Goal: Information Seeking & Learning: Learn about a topic

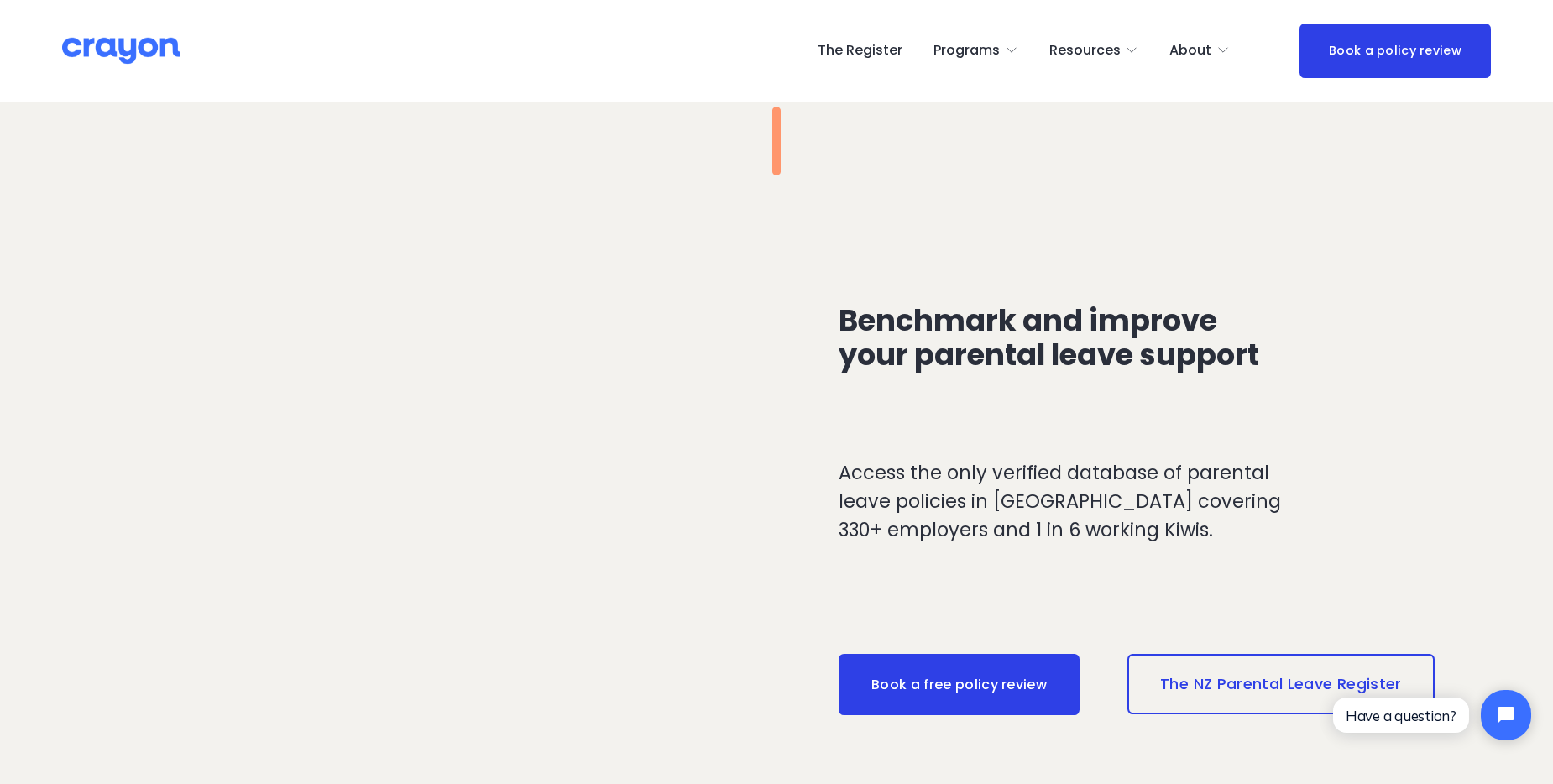
scroll to position [1343, 0]
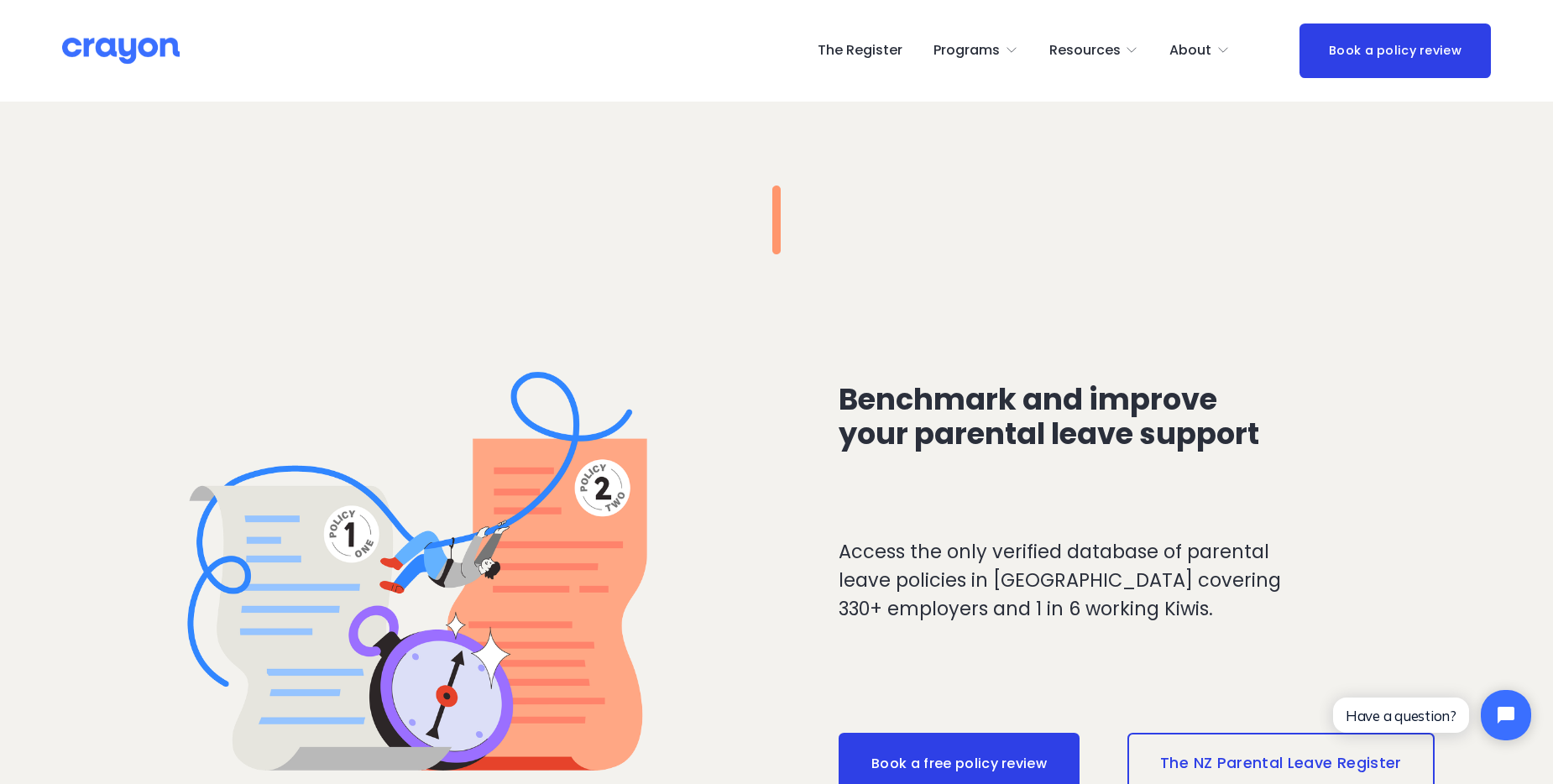
click at [1000, 52] on span "Programs" at bounding box center [967, 51] width 67 height 25
click at [0, 0] on span "Launch: New Grads" at bounding box center [0, 0] width 0 height 0
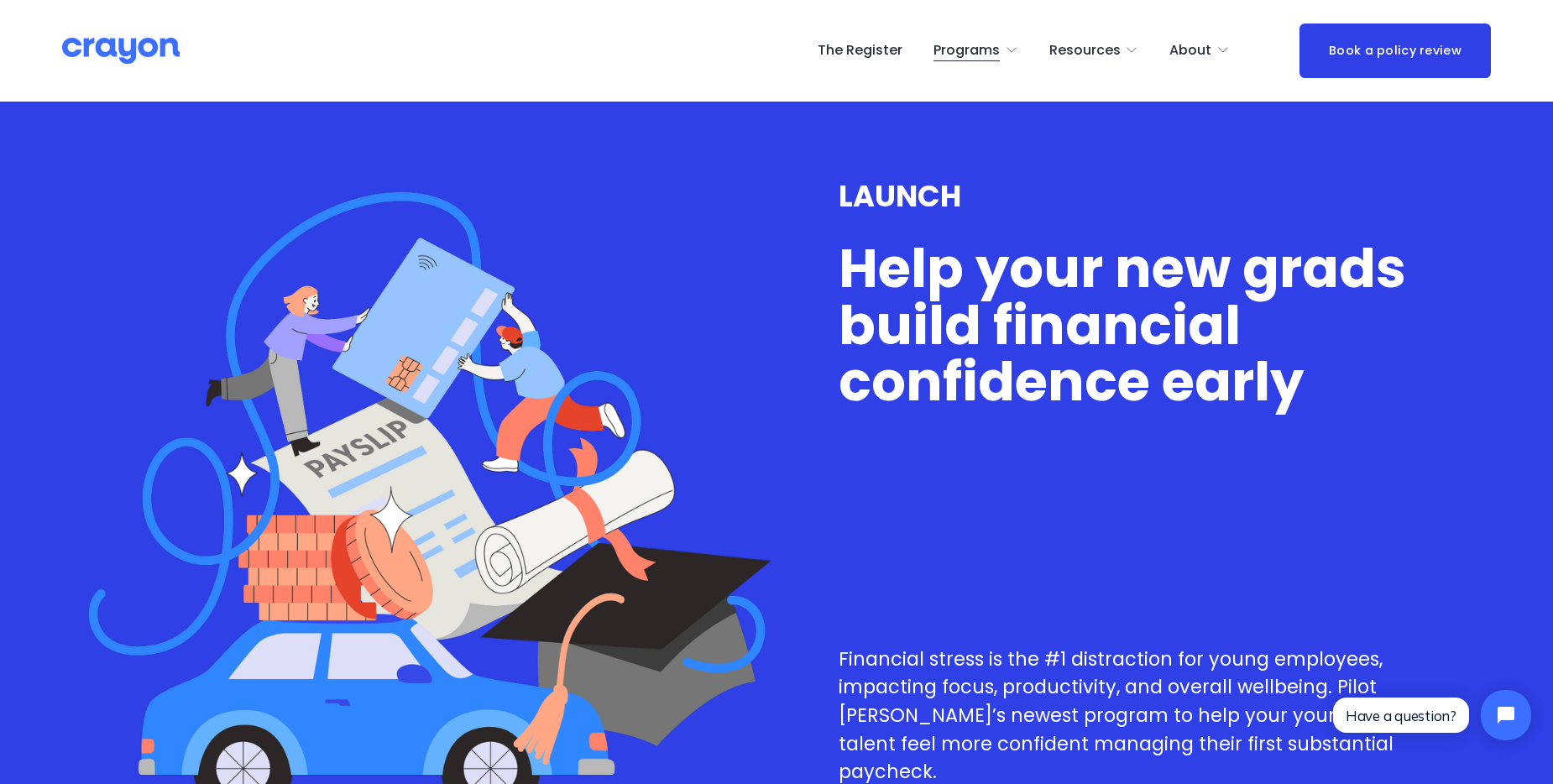
click at [0, 0] on span "Nest: Baby Prep" at bounding box center [0, 0] width 0 height 0
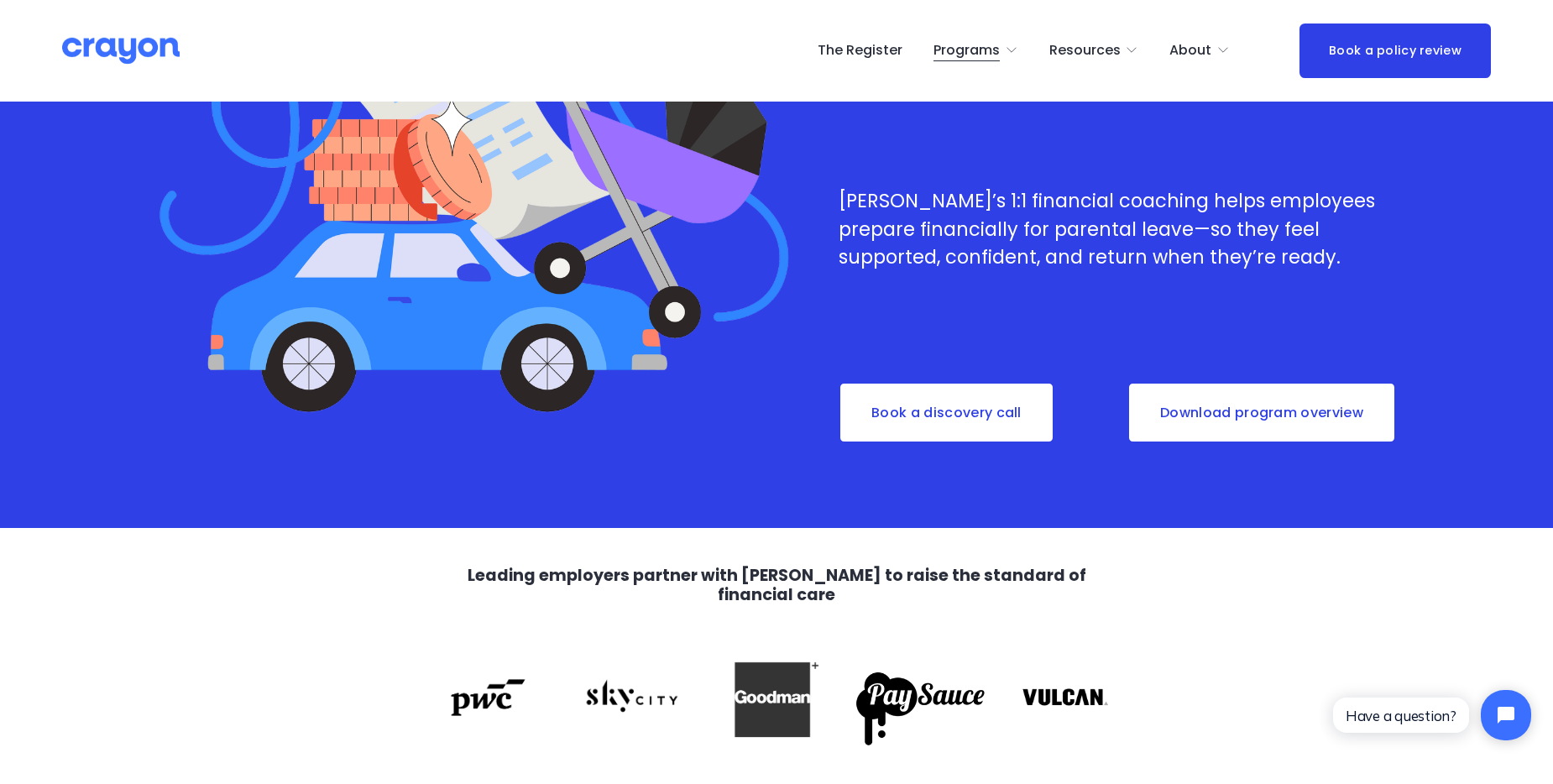
scroll to position [252, 0]
